Goal: Find specific page/section: Find specific page/section

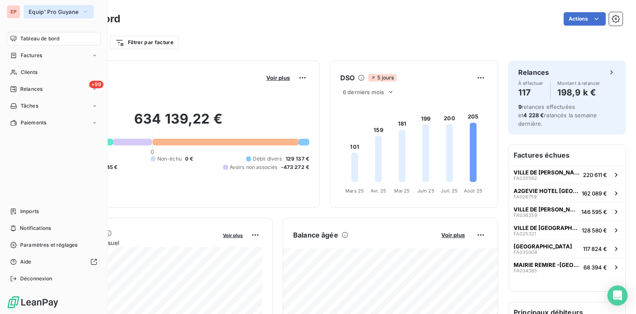
click at [68, 9] on span "Equip' Pro Guyane" at bounding box center [54, 11] width 50 height 7
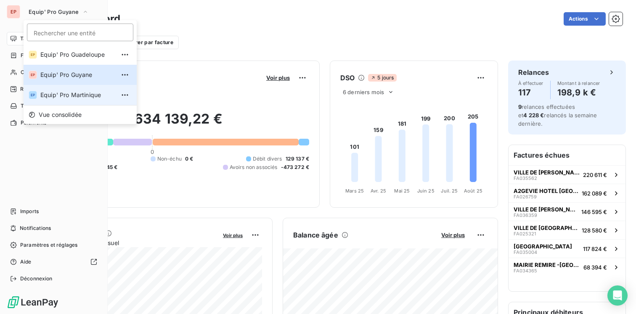
click at [61, 87] on li "EP Equip' Pro Martinique" at bounding box center [80, 95] width 113 height 20
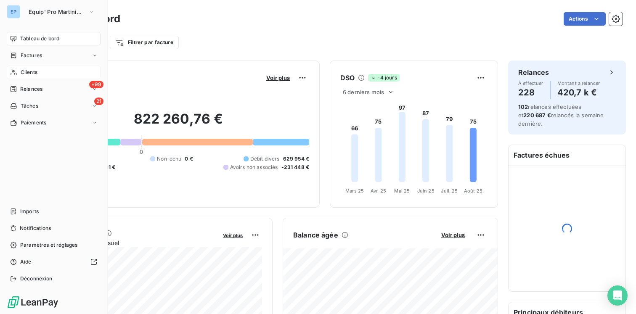
click at [37, 72] on span "Clients" at bounding box center [29, 73] width 17 height 8
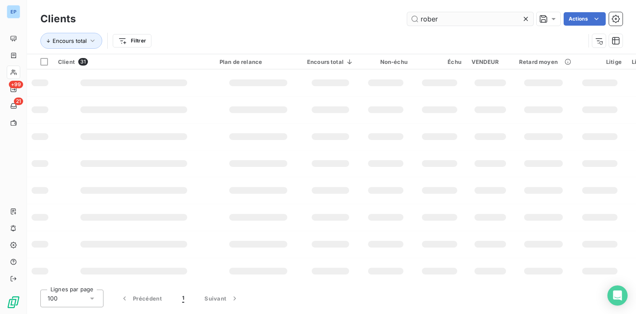
type input "[PERSON_NAME]"
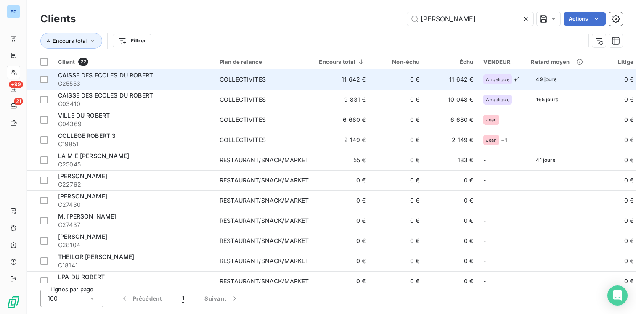
click at [182, 83] on span "C25553" at bounding box center [133, 83] width 151 height 8
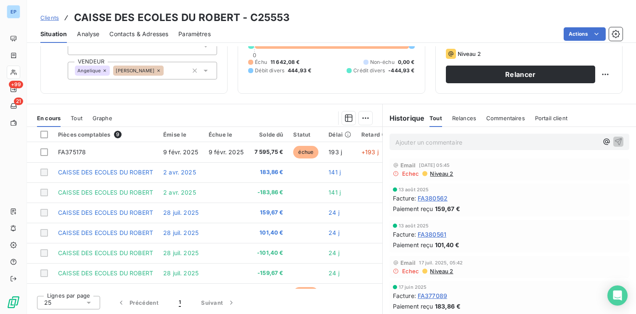
scroll to position [38, 0]
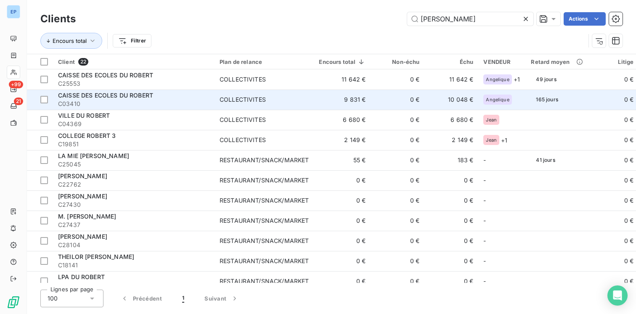
click at [78, 98] on span "CAISSE DES ECOLES DU ROBERT" at bounding box center [105, 95] width 95 height 7
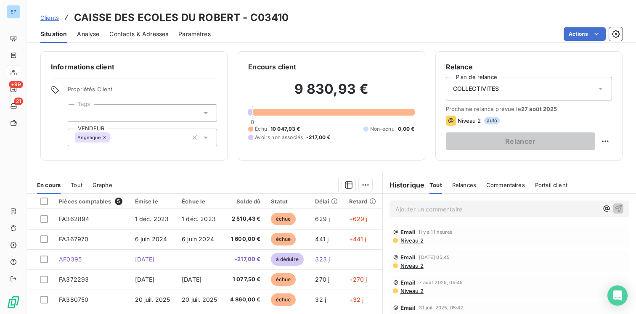
scroll to position [67, 0]
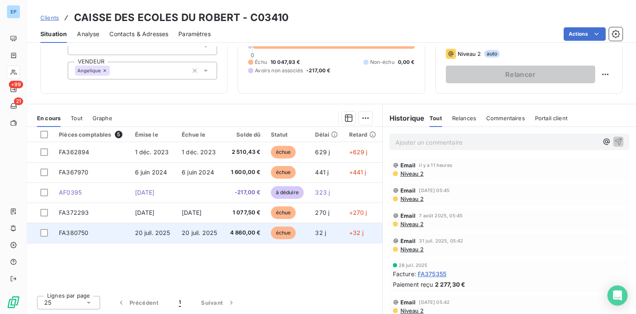
click at [148, 236] on span "20 juil. 2025" at bounding box center [152, 232] width 35 height 7
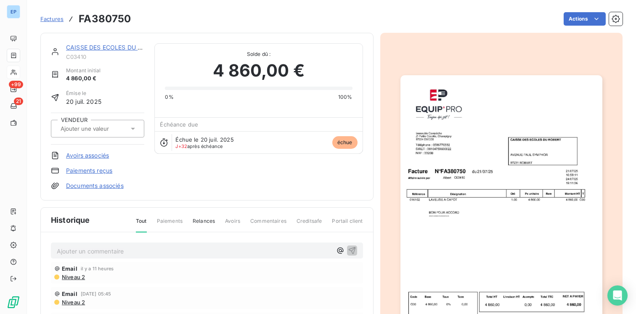
click at [136, 130] on icon at bounding box center [133, 128] width 8 height 8
type input "al"
click at [97, 153] on div "[PERSON_NAME]" at bounding box center [103, 150] width 70 height 13
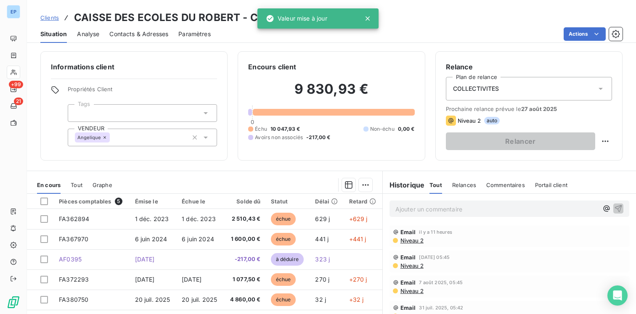
click at [134, 143] on div "Angelique" at bounding box center [142, 138] width 149 height 18
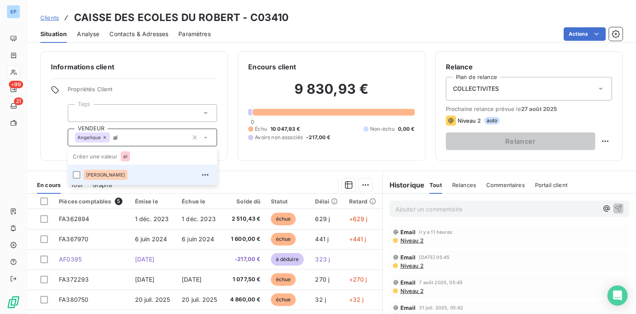
click at [106, 177] on div "[PERSON_NAME]" at bounding box center [148, 174] width 128 height 13
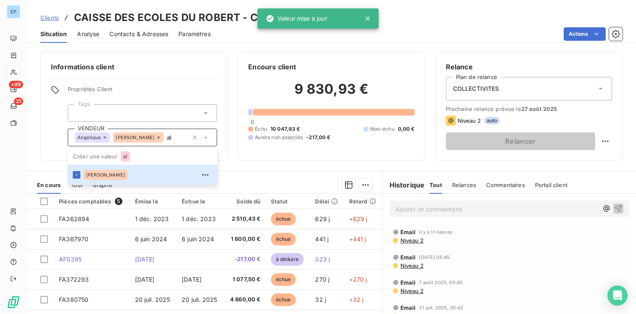
click at [239, 169] on div "Informations client Propriétés Client Tags VENDEUR [PERSON_NAME] une valeur al …" at bounding box center [331, 180] width 609 height 268
type input "al"
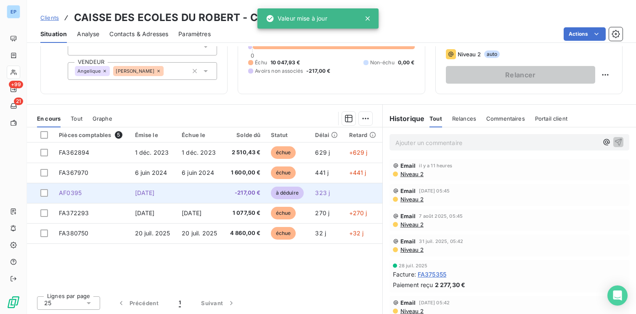
scroll to position [67, 0]
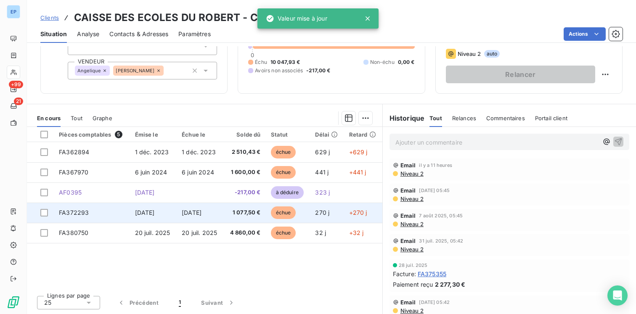
click at [155, 211] on span "[DATE]" at bounding box center [145, 212] width 20 height 7
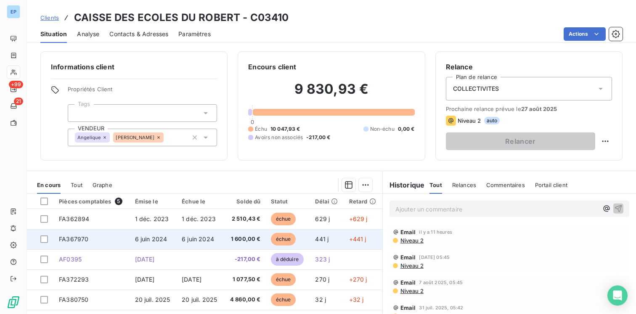
click at [118, 233] on td "FA367970" at bounding box center [92, 239] width 76 height 20
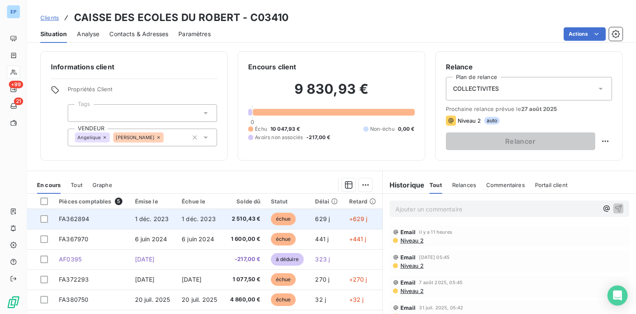
click at [162, 217] on span "1 déc. 2023" at bounding box center [152, 218] width 34 height 7
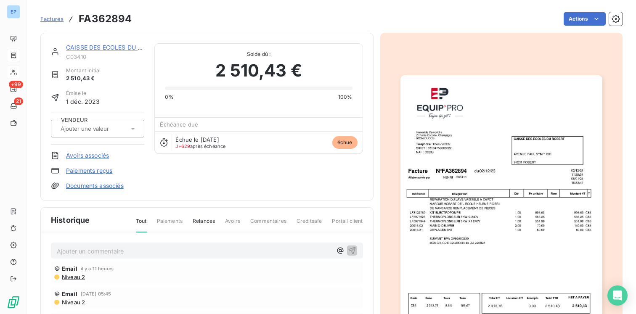
click at [94, 132] on div at bounding box center [93, 128] width 71 height 11
type input "h"
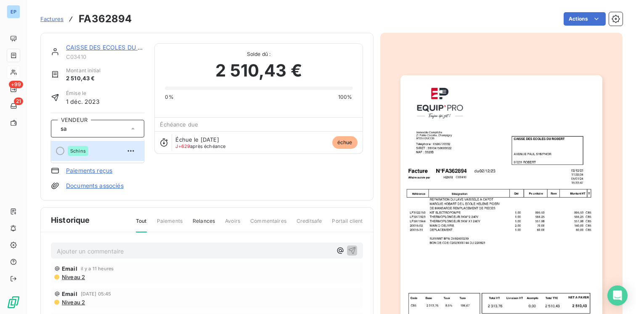
type input "sav"
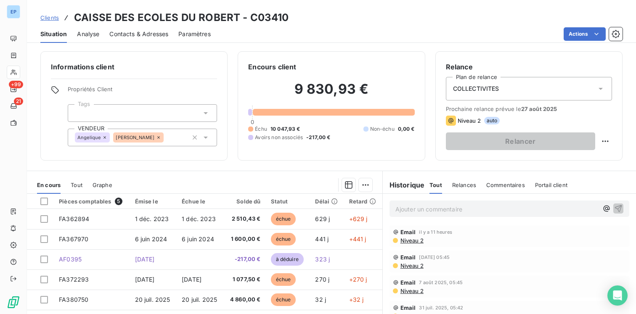
click at [165, 138] on div "[PERSON_NAME]" at bounding box center [142, 138] width 149 height 18
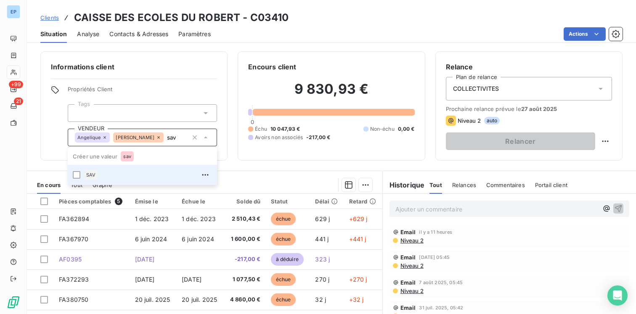
type input "sav"
click at [103, 180] on div "SAV" at bounding box center [148, 174] width 128 height 13
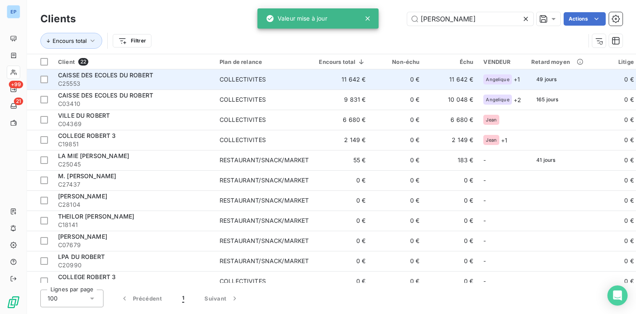
click at [131, 82] on span "C25553" at bounding box center [133, 83] width 151 height 8
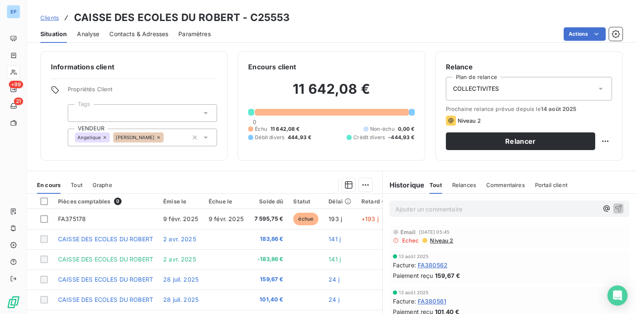
click at [161, 141] on div "[PERSON_NAME]" at bounding box center [142, 138] width 149 height 18
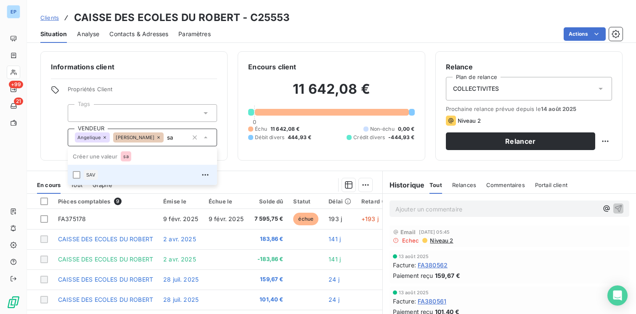
click at [114, 178] on div "SAV" at bounding box center [148, 174] width 128 height 13
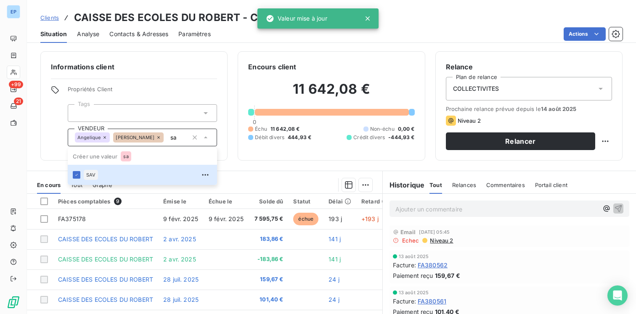
click at [234, 162] on div "Informations client Propriétés Client Tags VENDEUR [PERSON_NAME] sa Créer une v…" at bounding box center [331, 180] width 609 height 268
type input "sa"
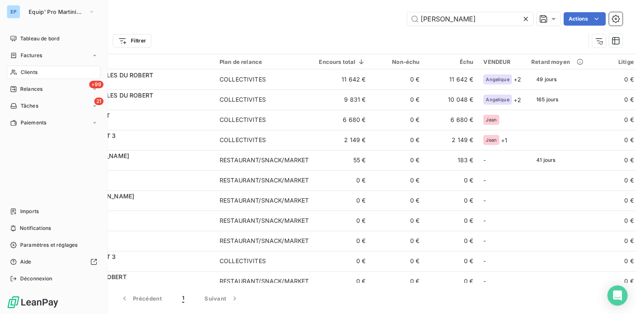
click at [21, 74] on span "Clients" at bounding box center [29, 73] width 17 height 8
click at [44, 74] on div "Clients" at bounding box center [54, 72] width 94 height 13
click at [44, 90] on div "+99 Relances" at bounding box center [54, 88] width 94 height 13
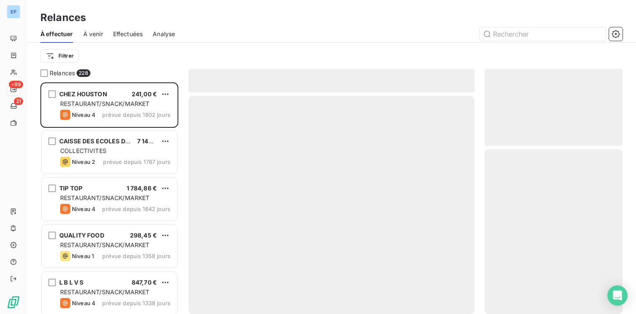
scroll to position [232, 138]
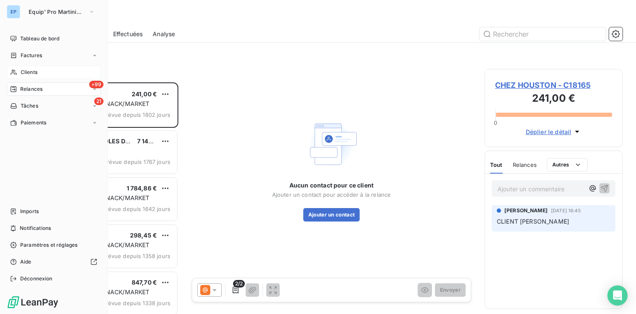
click at [37, 71] on span "Clients" at bounding box center [29, 73] width 17 height 8
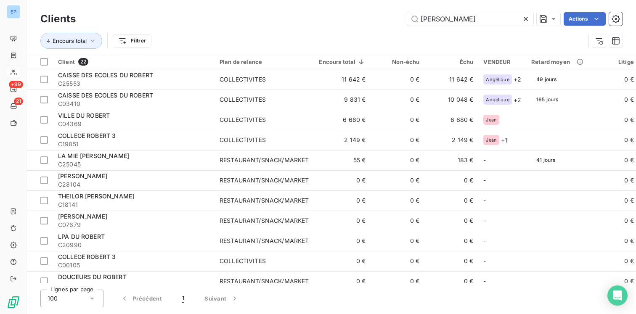
click at [525, 19] on icon at bounding box center [526, 19] width 4 height 4
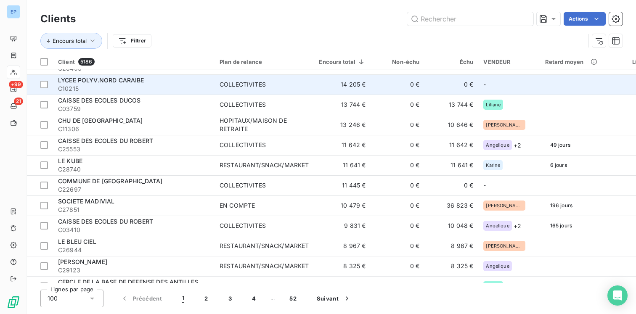
scroll to position [282, 0]
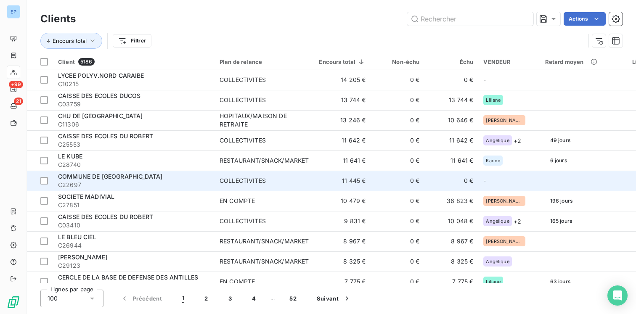
click at [244, 179] on div "COLLECTIVITES" at bounding box center [243, 181] width 46 height 8
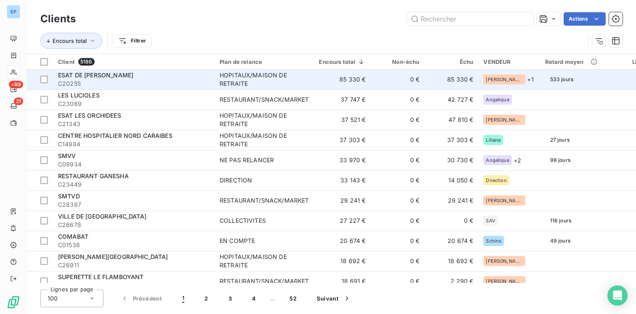
click at [108, 74] on span "ESAT DE [PERSON_NAME]" at bounding box center [95, 74] width 75 height 7
